Goal: Information Seeking & Learning: Find specific fact

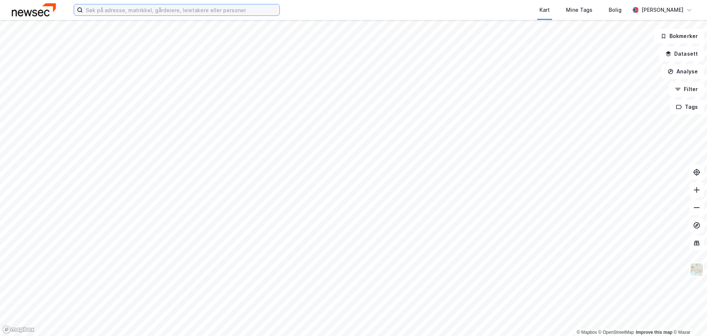
click at [160, 8] on input at bounding box center [181, 9] width 197 height 11
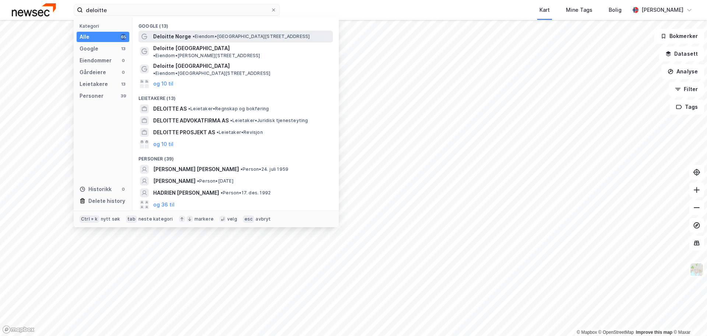
click at [177, 34] on span "Deloitte Norge" at bounding box center [172, 36] width 38 height 9
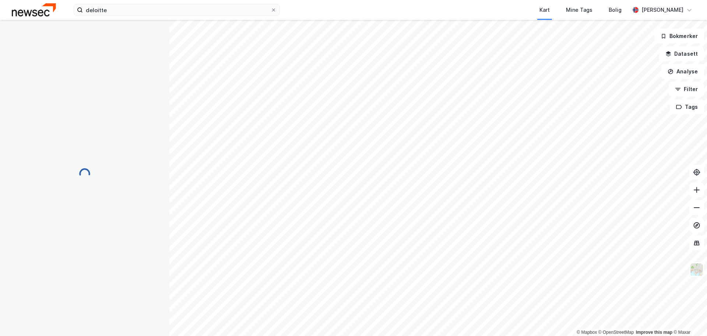
scroll to position [0, 0]
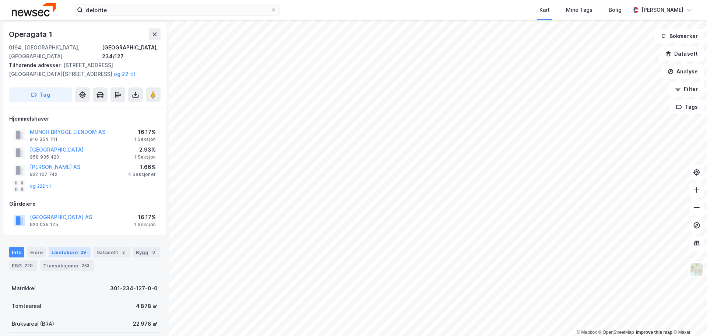
click at [77, 247] on div "Leietakere 29" at bounding box center [70, 252] width 42 height 10
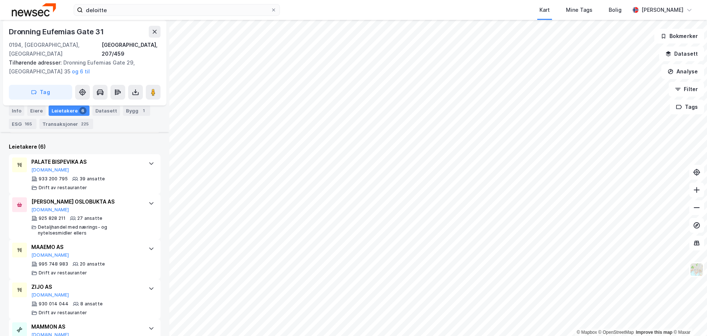
scroll to position [183, 0]
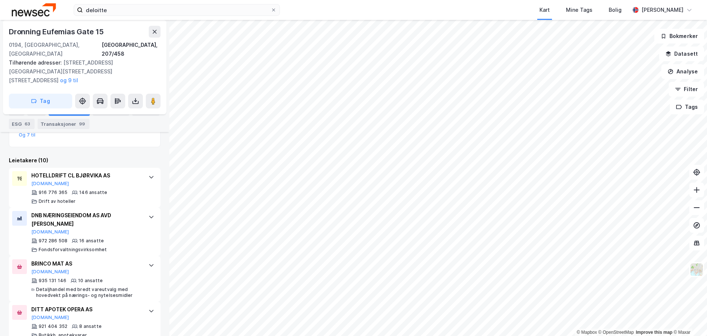
scroll to position [278, 0]
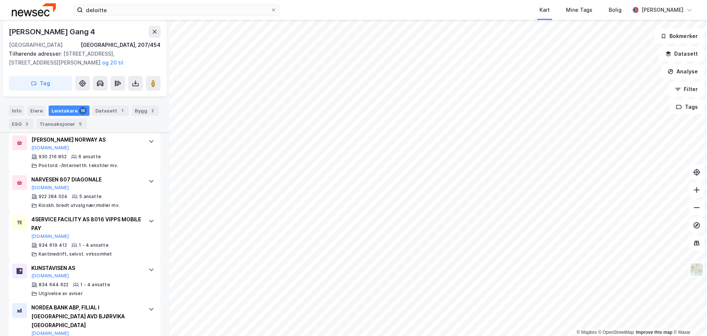
scroll to position [617, 0]
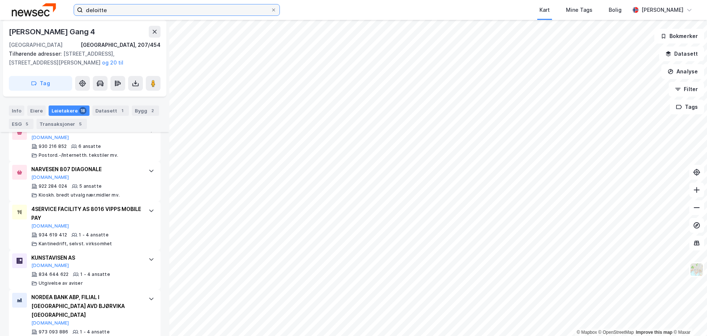
drag, startPoint x: 134, startPoint y: 10, endPoint x: 24, endPoint y: 7, distance: 109.5
click at [24, 7] on div "deloitte Kart Mine Tags [PERSON_NAME] [PERSON_NAME]" at bounding box center [353, 10] width 707 height 20
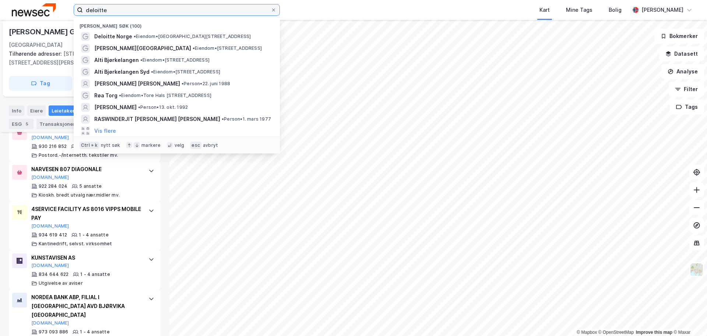
type input "j"
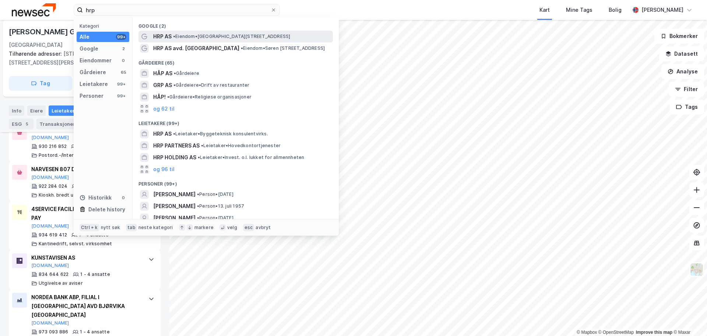
click at [215, 41] on div "HRP AS • Eiendom • [STREET_ADDRESS]" at bounding box center [242, 36] width 178 height 9
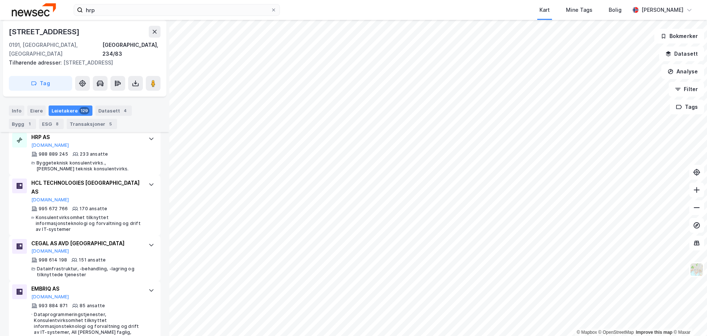
scroll to position [147, 0]
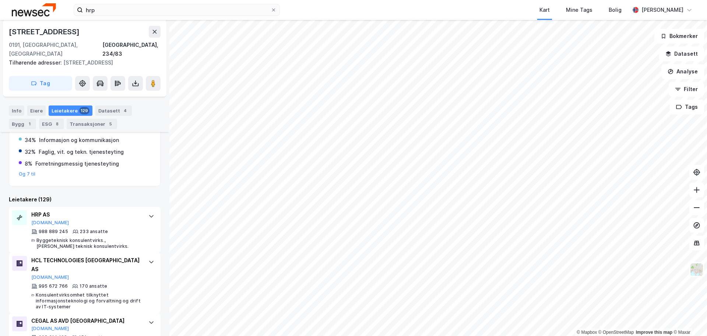
click at [365, 10] on div "Kart Mine Tags Bolig" at bounding box center [472, 10] width 315 height 20
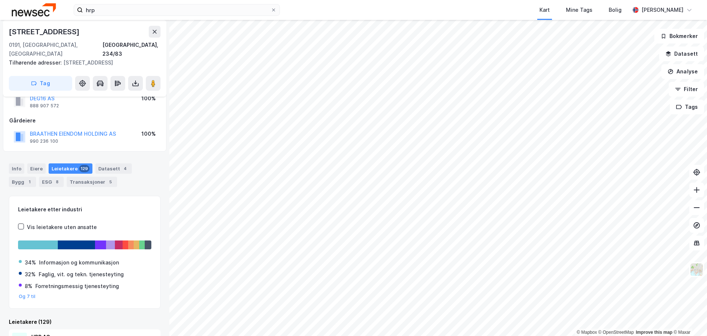
scroll to position [0, 0]
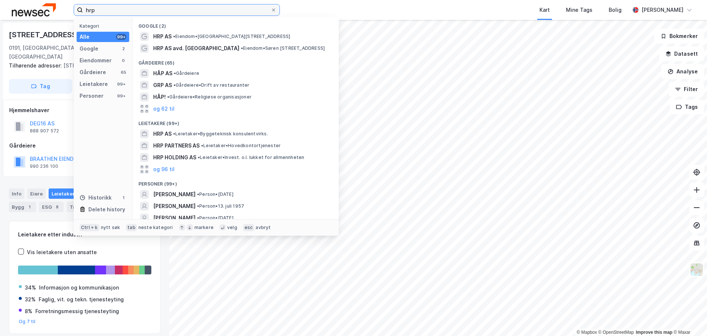
drag, startPoint x: 122, startPoint y: 8, endPoint x: 77, endPoint y: 9, distance: 44.6
click at [77, 9] on label "hrp" at bounding box center [177, 10] width 206 height 12
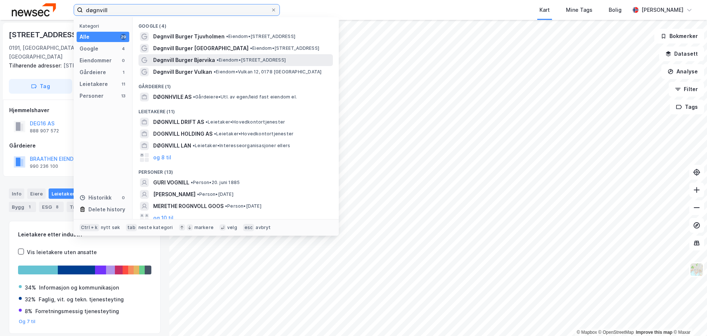
type input "døgnvill"
click at [277, 58] on span "• Eiendom • [STREET_ADDRESS]" at bounding box center [251, 60] width 69 height 6
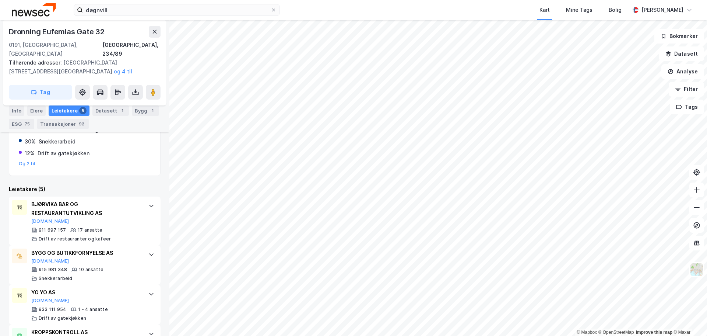
scroll to position [101, 0]
